Goal: Communication & Community: Answer question/provide support

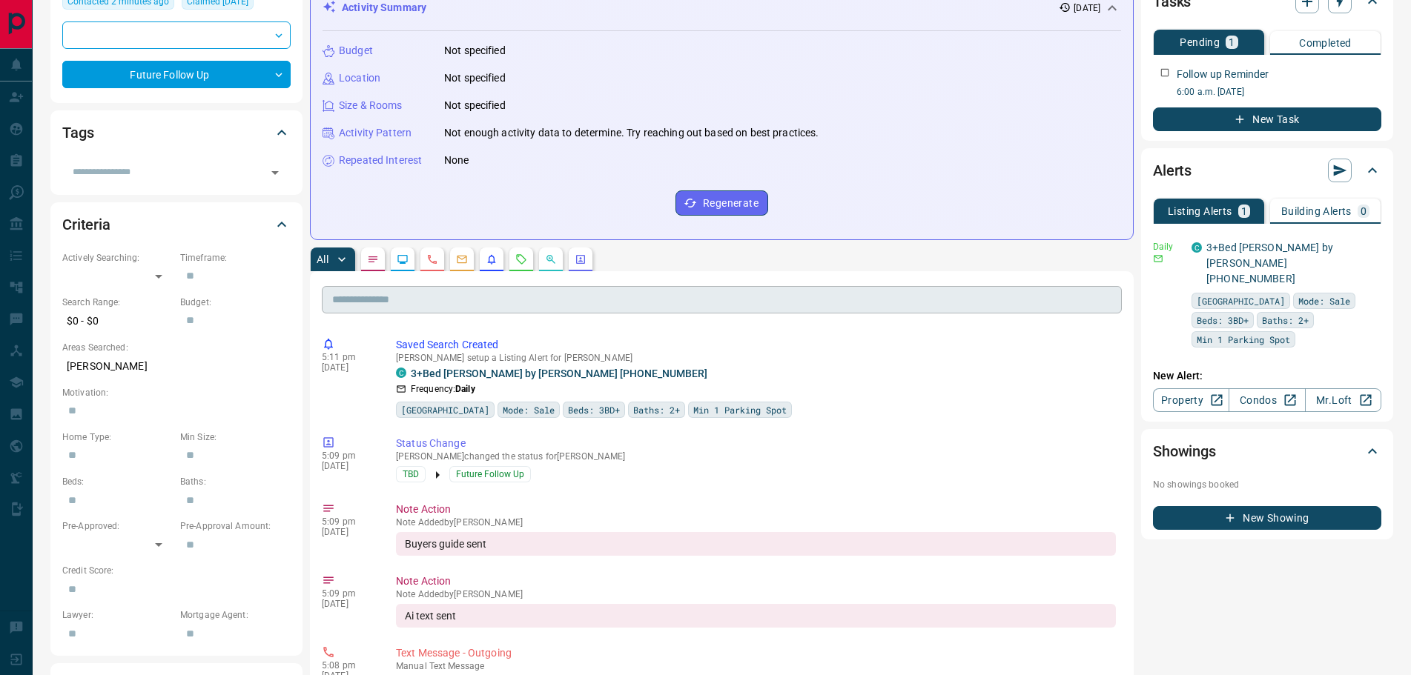
scroll to position [222, 0]
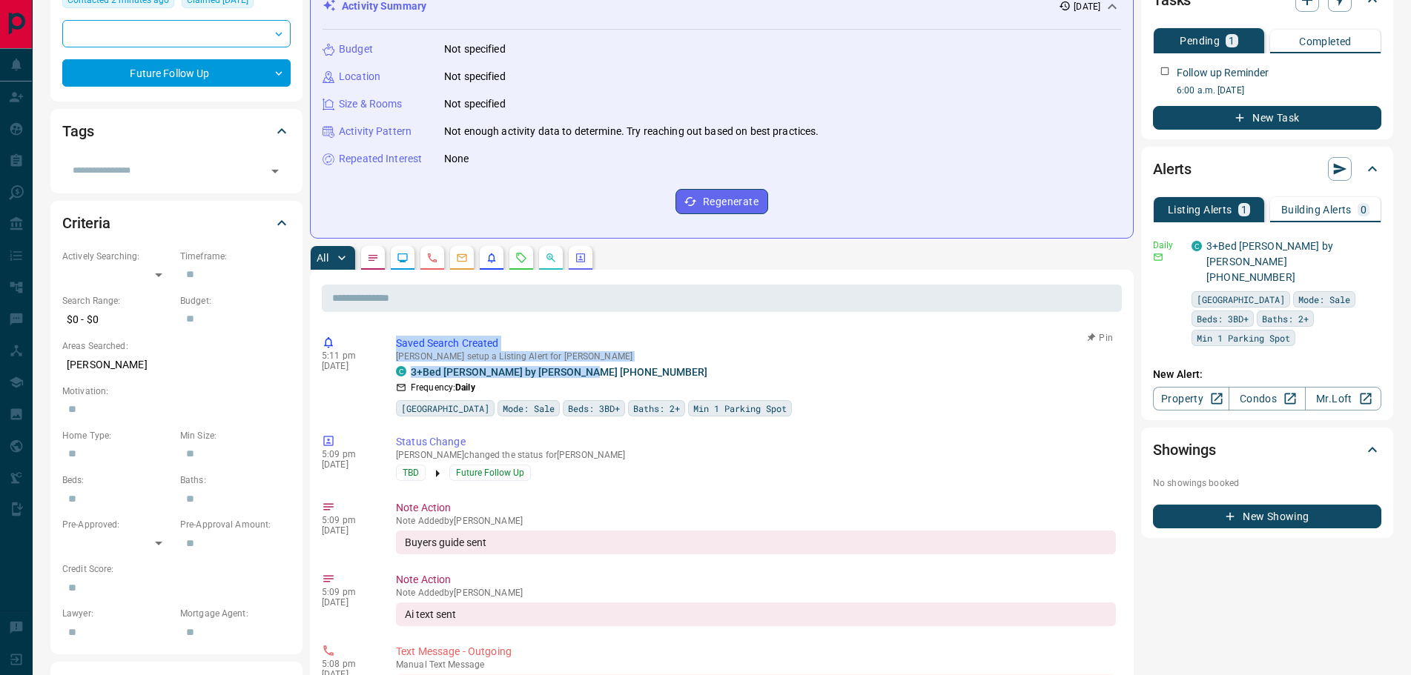
drag, startPoint x: 600, startPoint y: 373, endPoint x: 394, endPoint y: 343, distance: 208.2
click at [394, 343] on div "5:11 pm [DATE] Saved Search Created [PERSON_NAME] setup a Listing Alert for [PE…" at bounding box center [722, 376] width 800 height 90
copy div "Saved Search Created [PERSON_NAME] setup a Listing Alert for [PERSON_NAME] C 3+…"
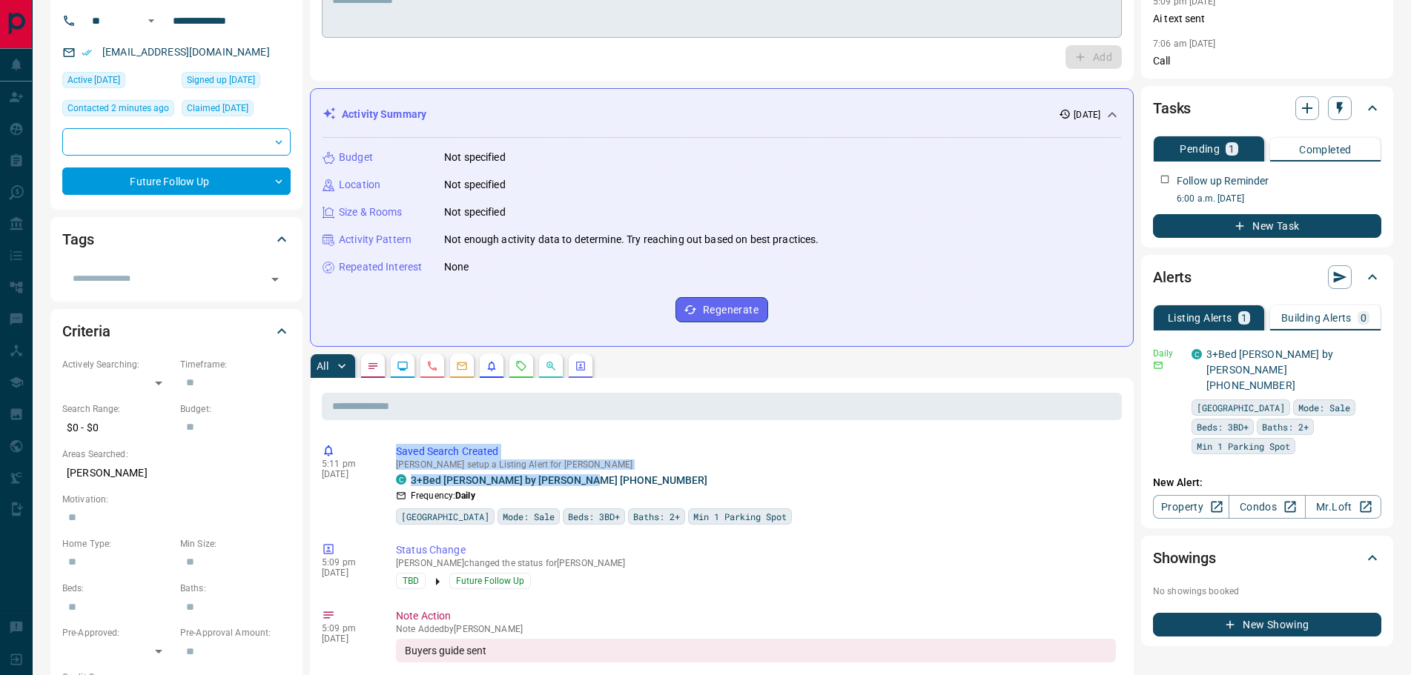
scroll to position [0, 0]
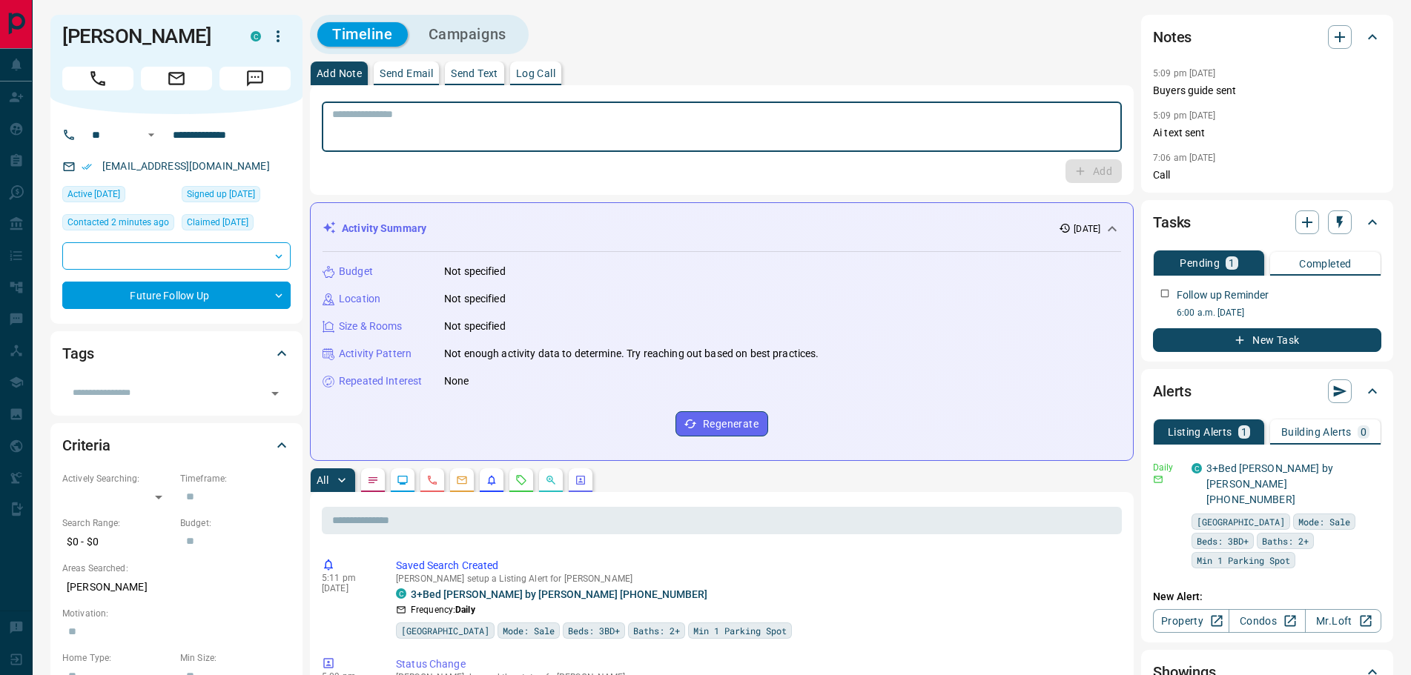
click at [461, 123] on textarea at bounding box center [721, 127] width 779 height 38
paste textarea "**********"
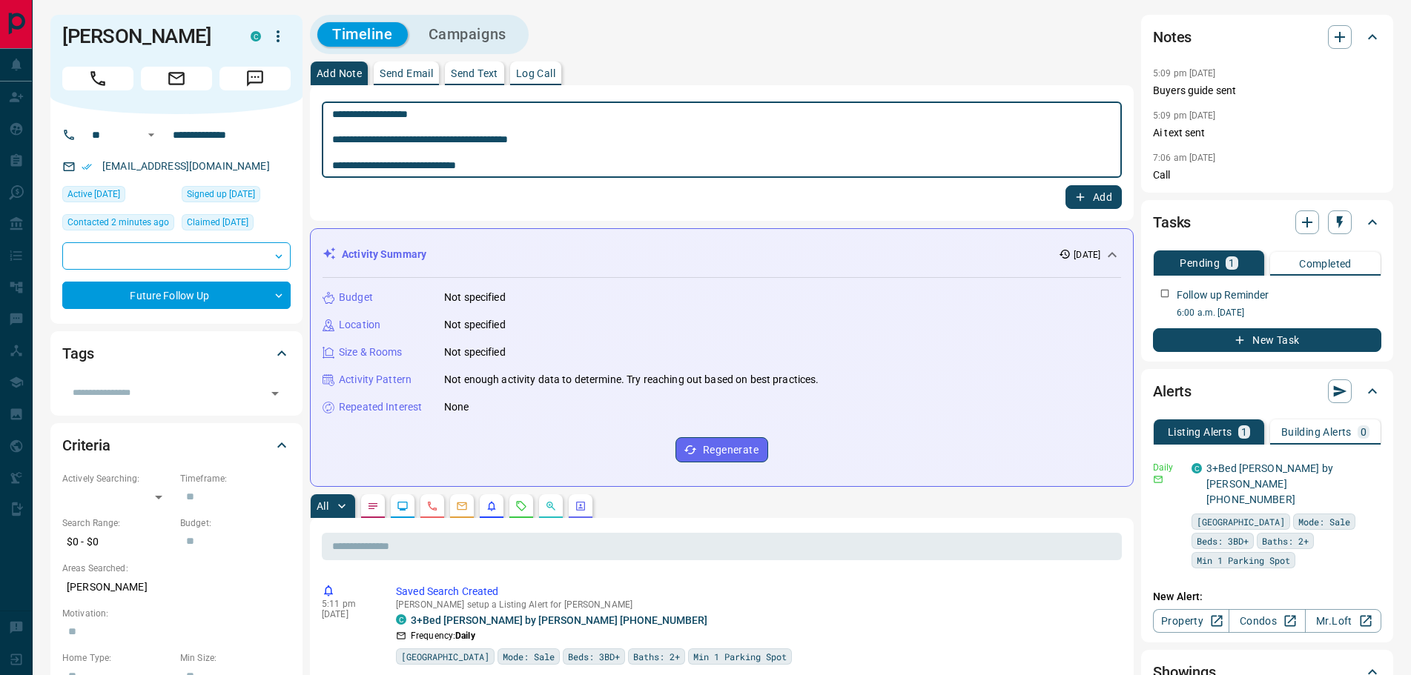
type textarea "**********"
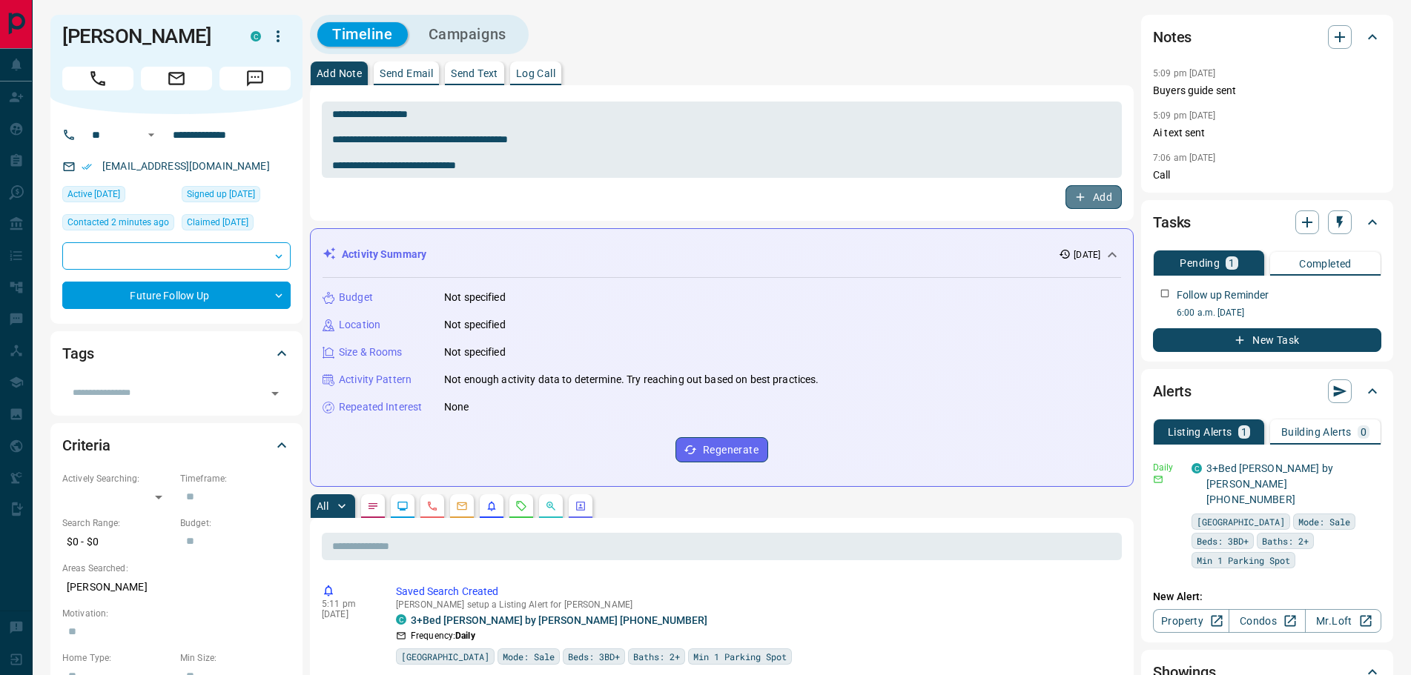
click at [1082, 196] on icon "button" at bounding box center [1079, 197] width 13 height 13
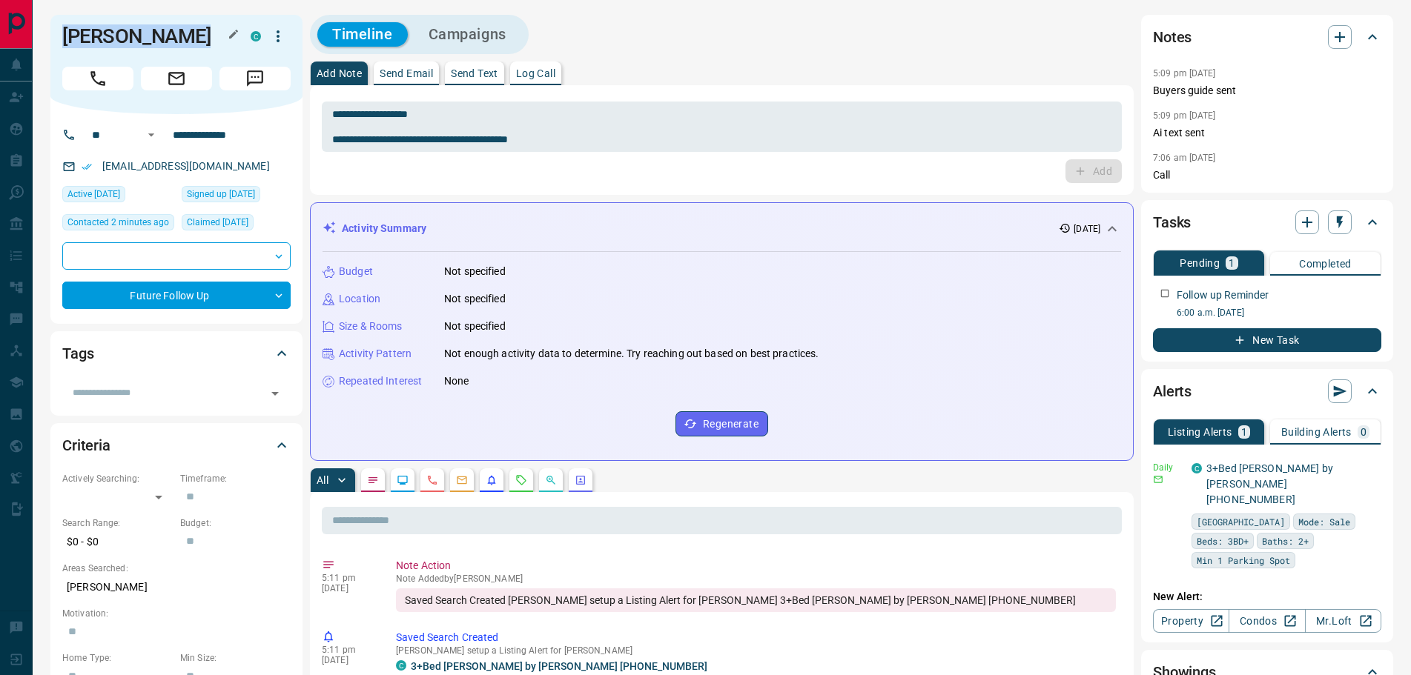
drag, startPoint x: 203, startPoint y: 39, endPoint x: 56, endPoint y: 30, distance: 147.1
click at [56, 30] on div "[PERSON_NAME] C" at bounding box center [176, 64] width 252 height 99
copy h1 "[PERSON_NAME]"
